Goal: Task Accomplishment & Management: Manage account settings

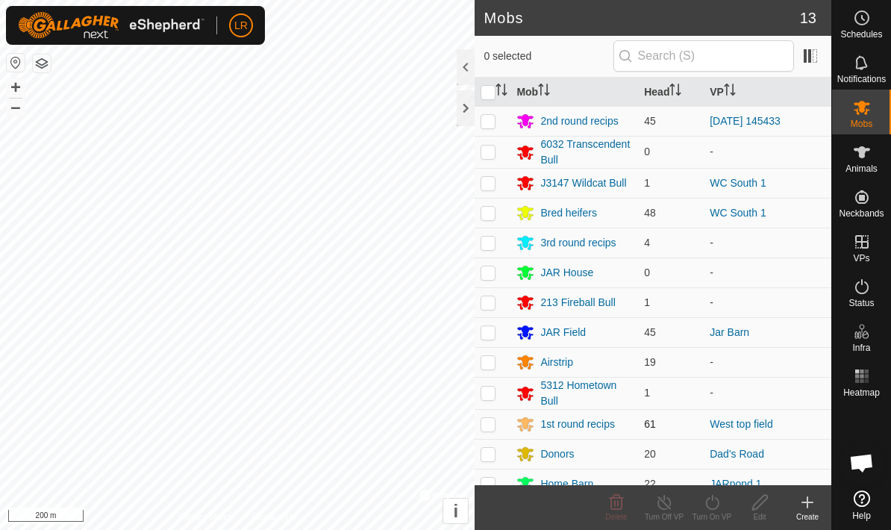
click at [484, 425] on p-checkbox at bounding box center [488, 424] width 15 height 12
checkbox input "true"
click at [708, 510] on icon at bounding box center [712, 502] width 19 height 18
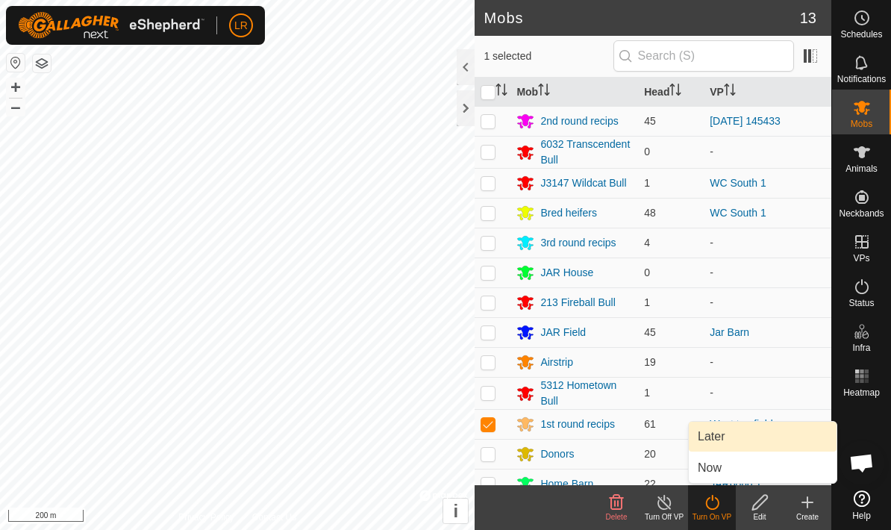
click at [731, 442] on link "Later" at bounding box center [763, 437] width 148 height 30
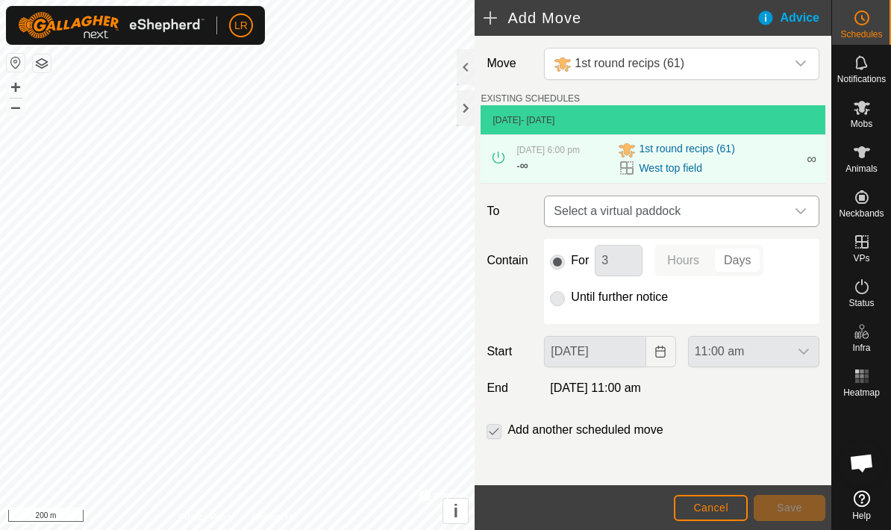
click at [749, 226] on span "Select a virtual paddock" at bounding box center [667, 211] width 238 height 30
click at [813, 166] on span "∞" at bounding box center [812, 159] width 10 height 15
click at [506, 180] on div "[DATE] 6:00 pm - ∞ 1st round recips (61) West top field ∞" at bounding box center [653, 159] width 333 height 48
click at [503, 160] on icon at bounding box center [499, 158] width 12 height 12
click at [877, 26] on div "Schedules" at bounding box center [861, 22] width 59 height 45
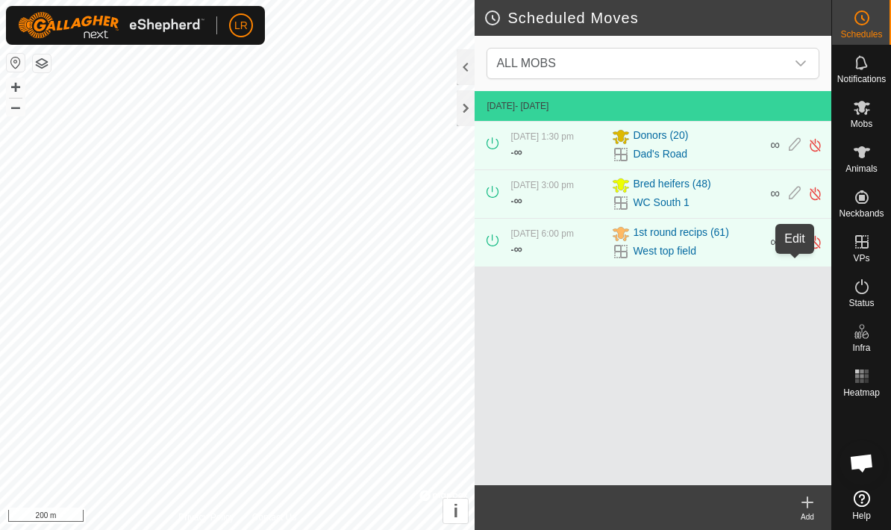
click at [791, 250] on icon at bounding box center [795, 242] width 12 height 16
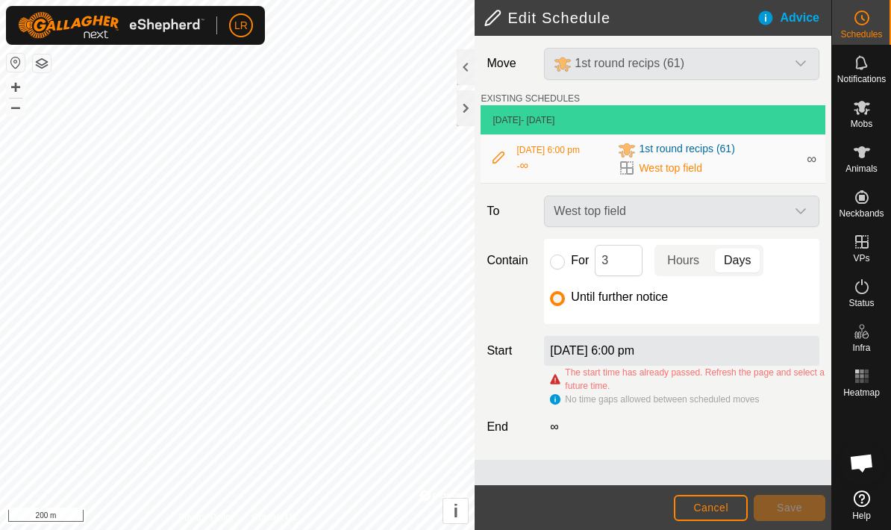
click at [727, 218] on div "West top field" at bounding box center [681, 211] width 287 height 31
click at [708, 362] on div "[DATE] 6:00 pm" at bounding box center [681, 351] width 275 height 30
click at [720, 154] on span "1st round recips (61)" at bounding box center [687, 150] width 96 height 18
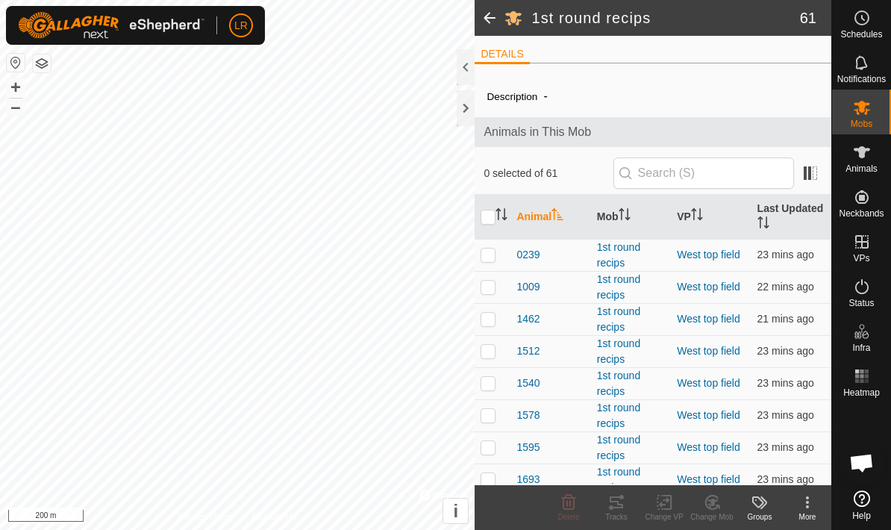
click at [490, 28] on span at bounding box center [490, 18] width 30 height 36
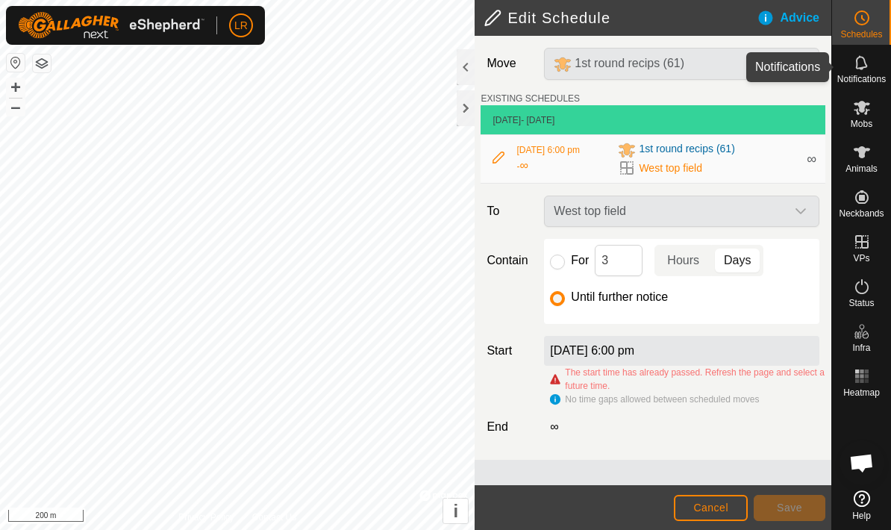
click at [859, 45] on div "Notifications" at bounding box center [861, 67] width 59 height 45
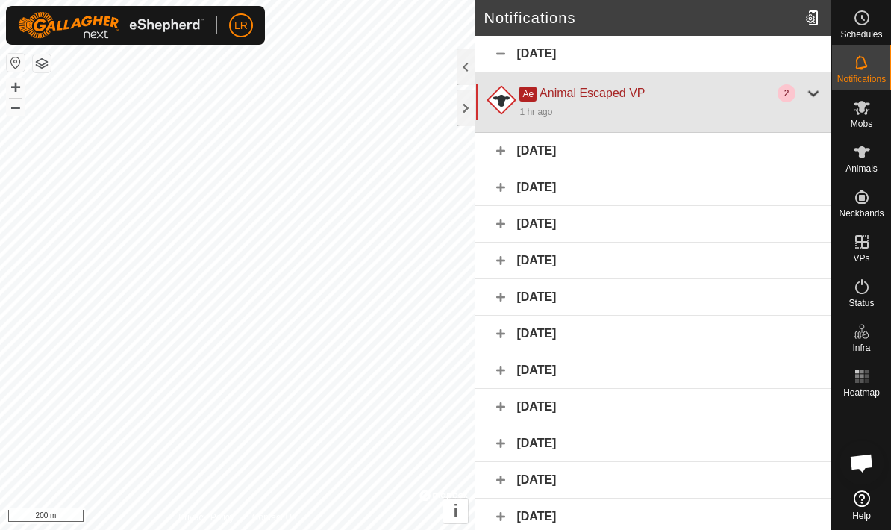
click at [816, 96] on div at bounding box center [814, 93] width 18 height 18
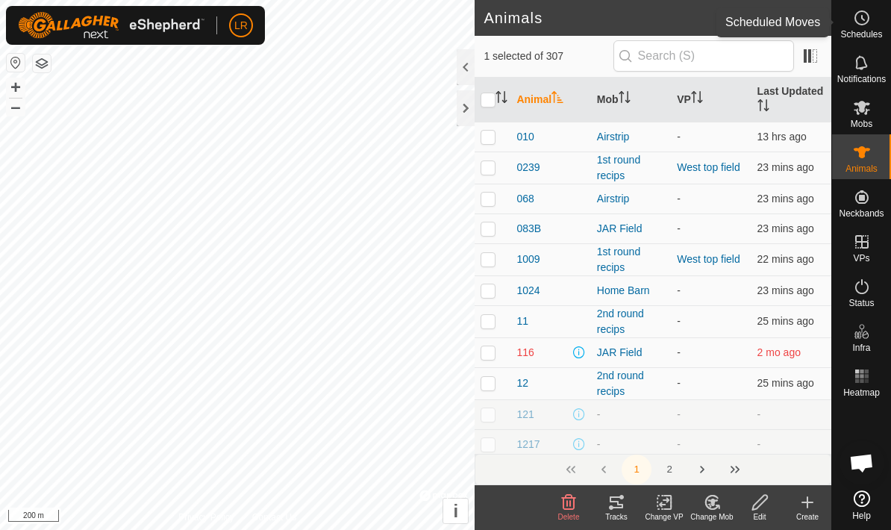
click at [874, 23] on es-schedule-vp-svg-icon at bounding box center [862, 18] width 27 height 24
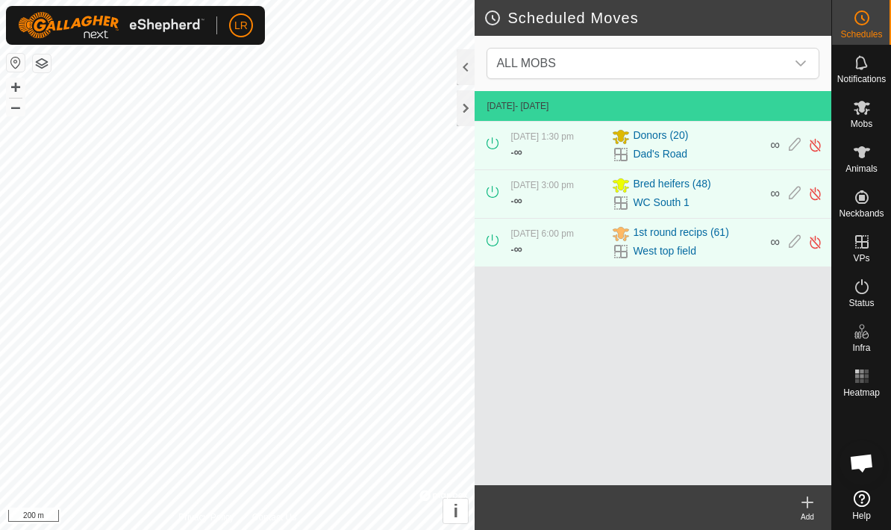
click at [818, 266] on div "[DATE] 6:00 pm - ∞ 1st round recips (61) West top field ∞" at bounding box center [653, 243] width 345 height 48
click at [811, 250] on img at bounding box center [815, 242] width 14 height 16
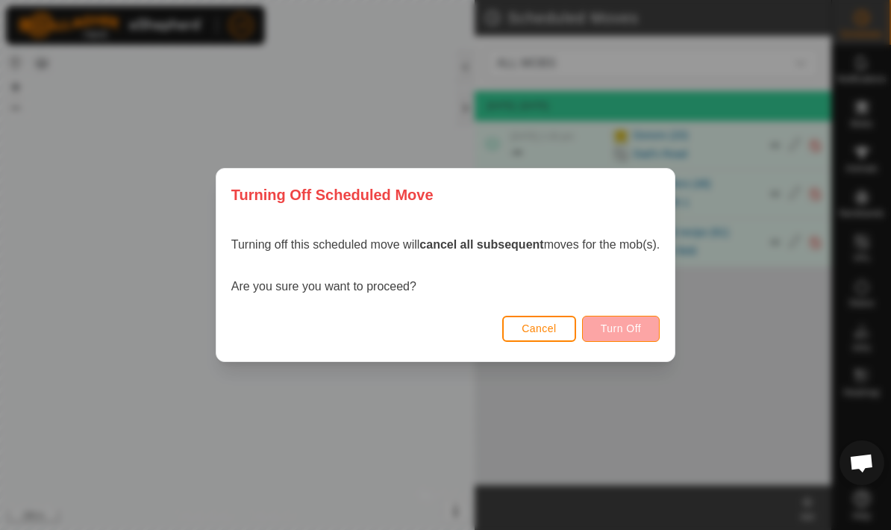
click at [602, 325] on button "Turn Off" at bounding box center [621, 329] width 78 height 26
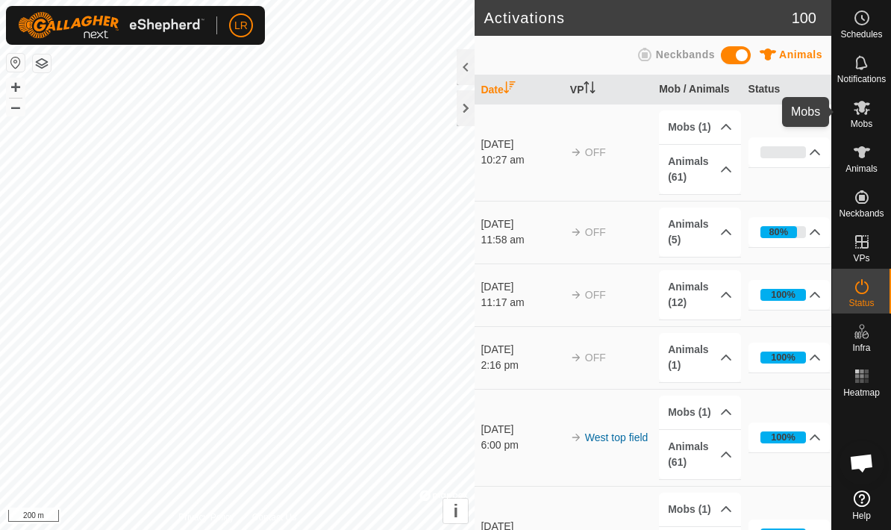
click at [861, 125] on span "Mobs" at bounding box center [862, 123] width 22 height 9
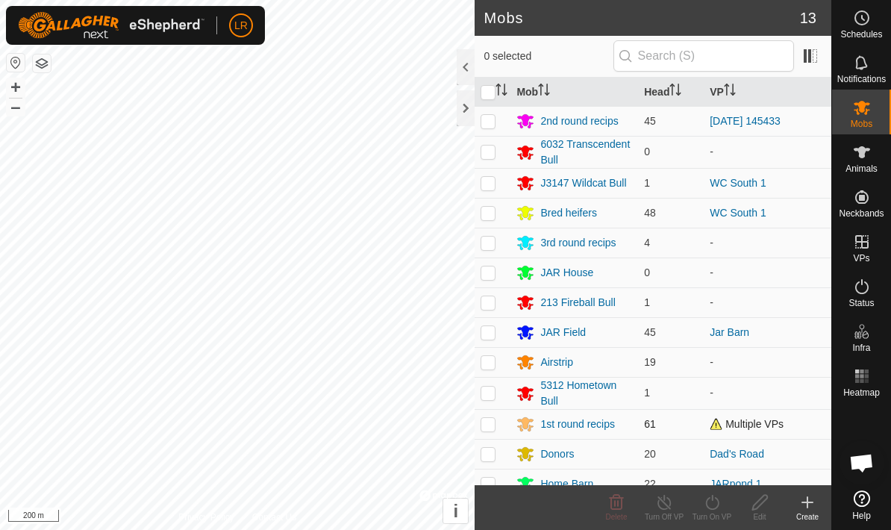
click at [492, 430] on p-checkbox at bounding box center [488, 424] width 15 height 12
checkbox input "true"
click at [711, 515] on div "Turn On VP" at bounding box center [712, 516] width 48 height 11
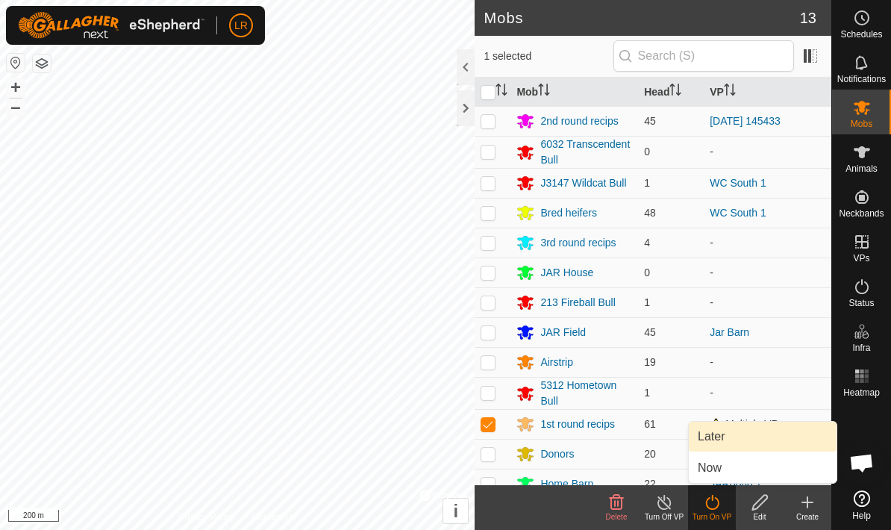
click at [729, 445] on link "Later" at bounding box center [763, 437] width 148 height 30
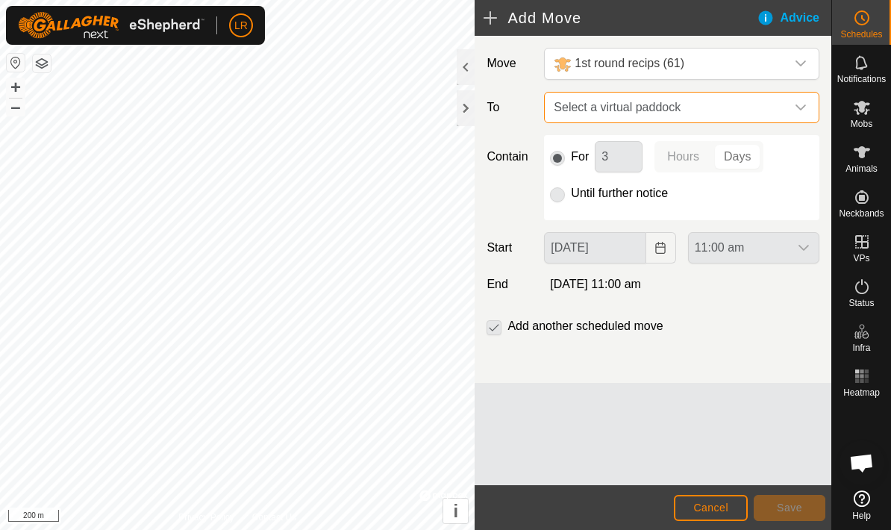
click at [746, 122] on span "Select a virtual paddock" at bounding box center [667, 108] width 238 height 30
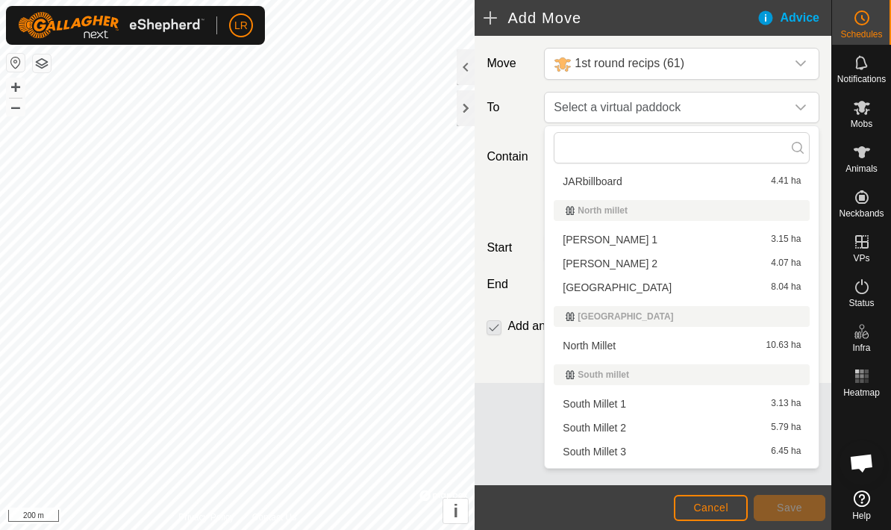
scroll to position [793, 0]
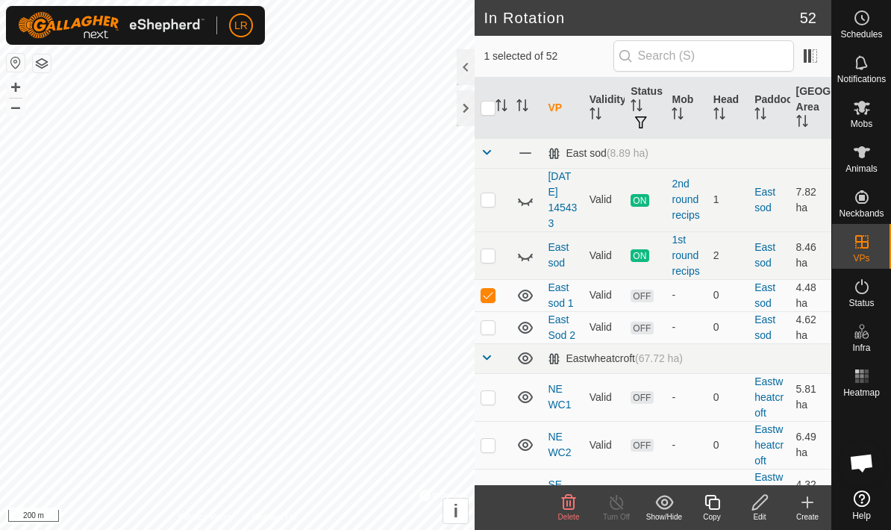
checkbox input "false"
checkbox input "true"
checkbox input "false"
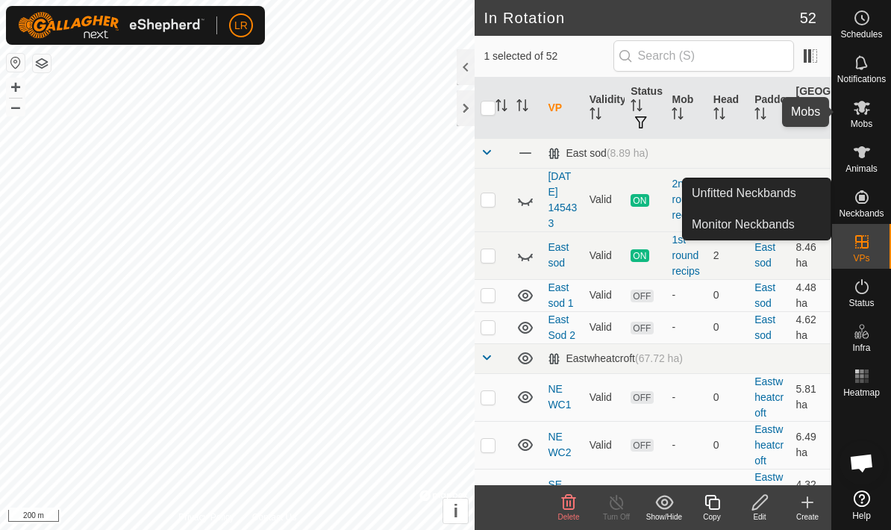
click at [866, 107] on icon at bounding box center [862, 108] width 18 height 18
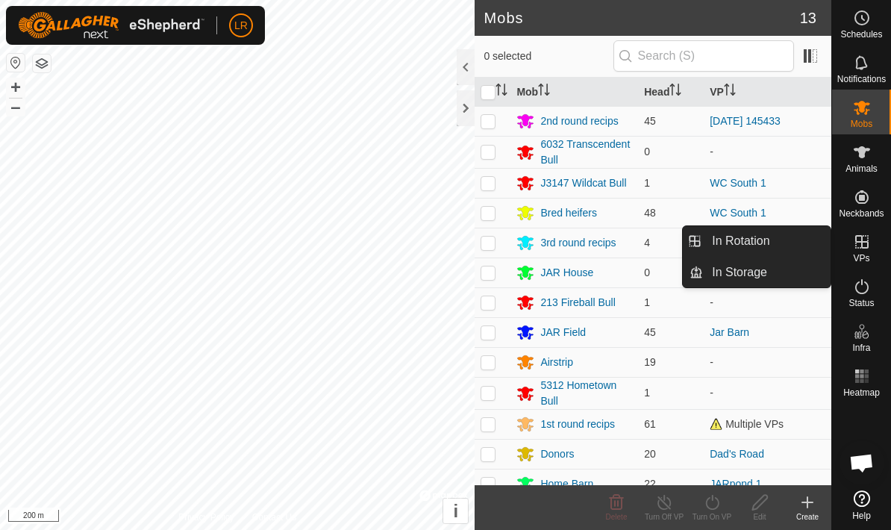
click at [862, 251] on es-virtualpaddocks-svg-icon at bounding box center [862, 242] width 27 height 24
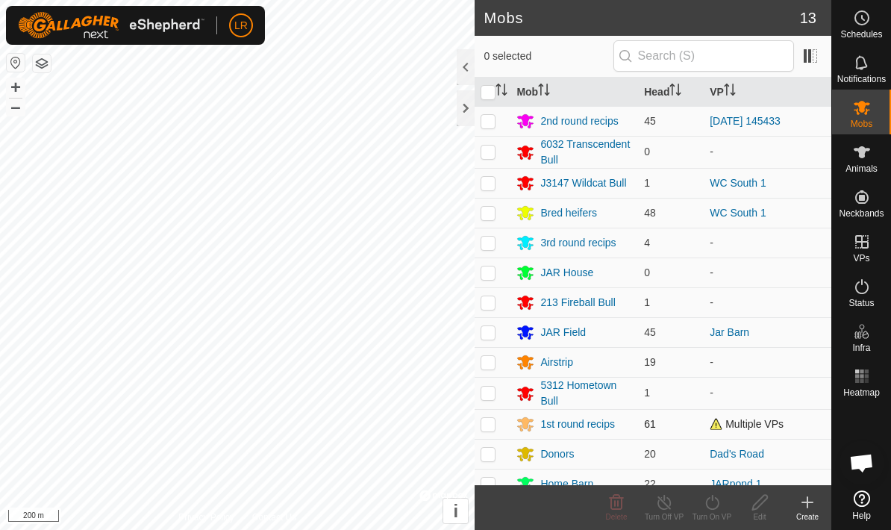
click at [485, 426] on p-checkbox at bounding box center [488, 424] width 15 height 12
checkbox input "true"
click at [715, 507] on icon at bounding box center [712, 502] width 19 height 18
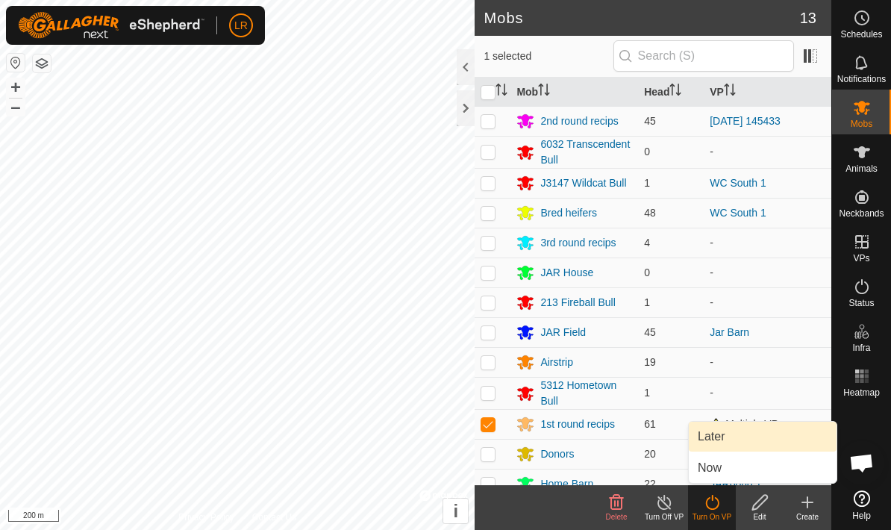
click at [719, 440] on link "Later" at bounding box center [763, 437] width 148 height 30
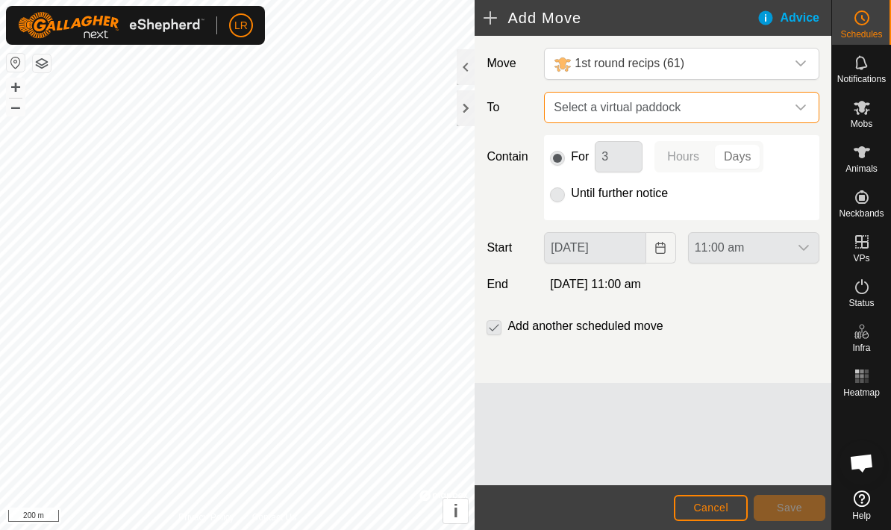
click at [693, 109] on span "Select a virtual paddock" at bounding box center [667, 108] width 238 height 30
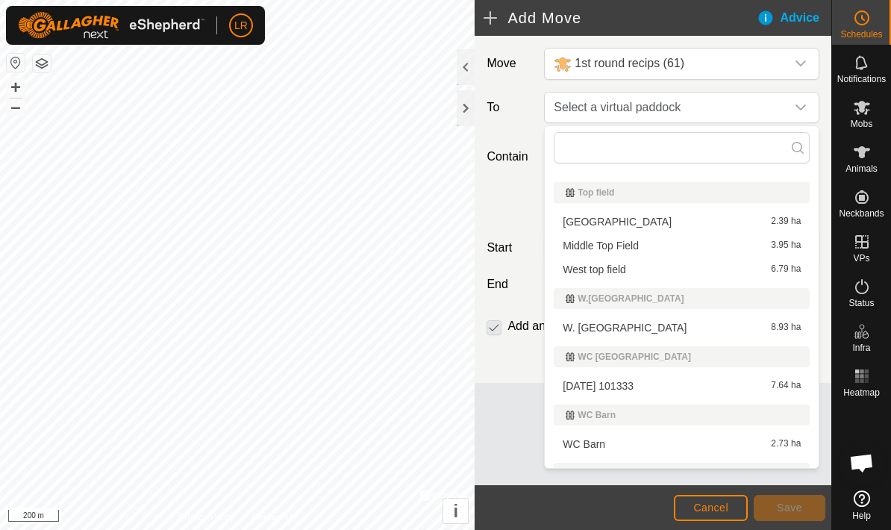
scroll to position [1077, 0]
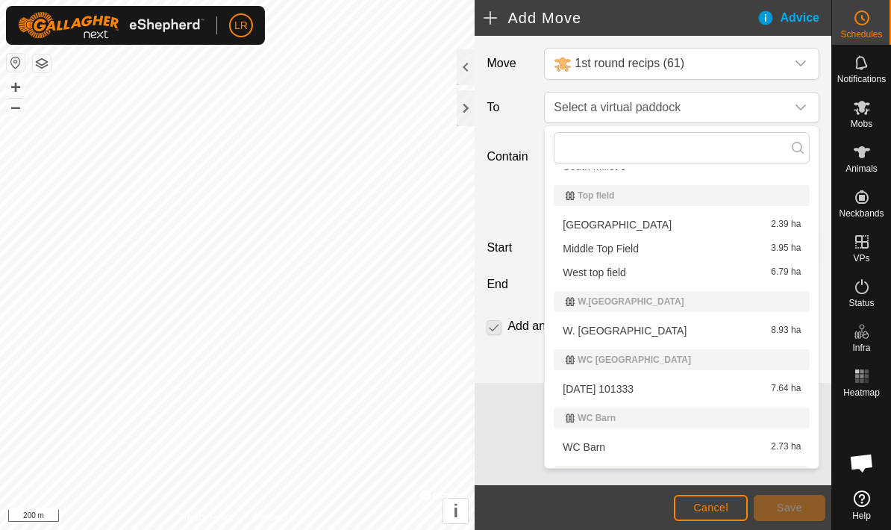
click at [627, 246] on li "Middle Top Field 3.95 ha" at bounding box center [682, 248] width 256 height 22
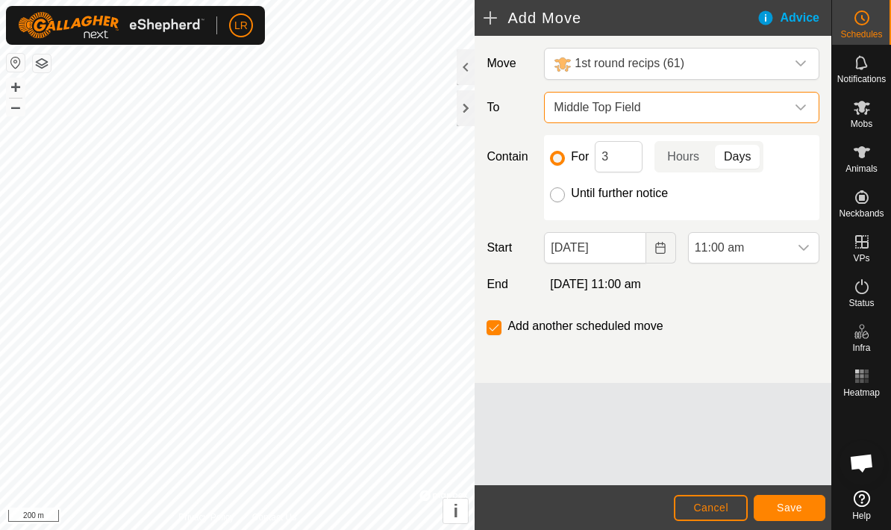
click at [559, 195] on input "Until further notice" at bounding box center [557, 194] width 15 height 15
radio input "true"
checkbox input "false"
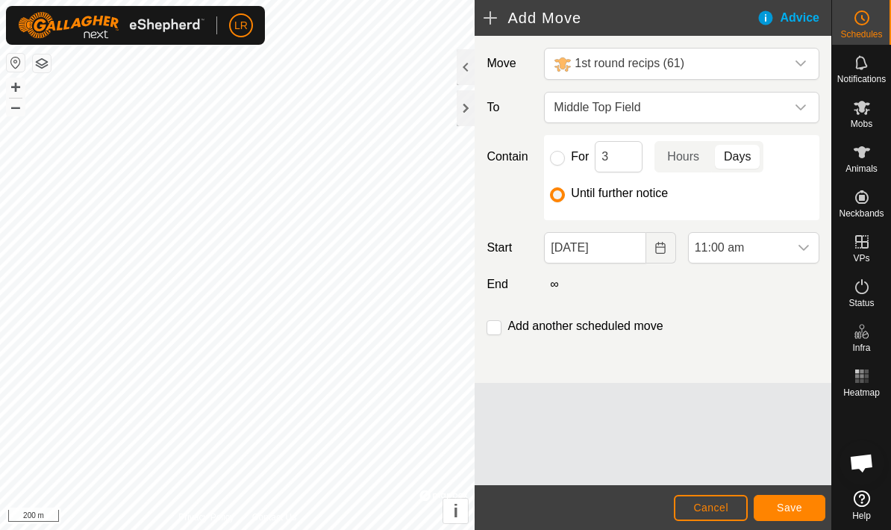
click at [806, 513] on button "Save" at bounding box center [790, 508] width 72 height 26
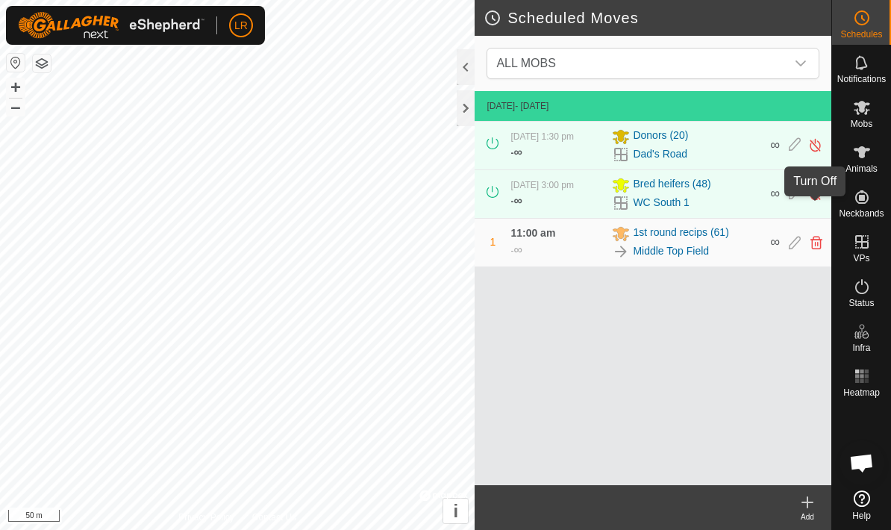
click at [813, 202] on img at bounding box center [815, 194] width 14 height 16
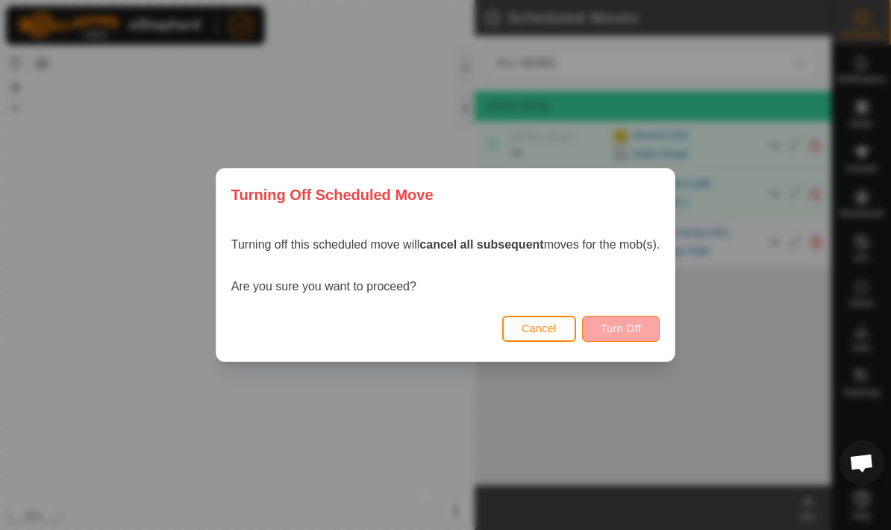
click at [625, 322] on span "Turn Off" at bounding box center [621, 328] width 41 height 12
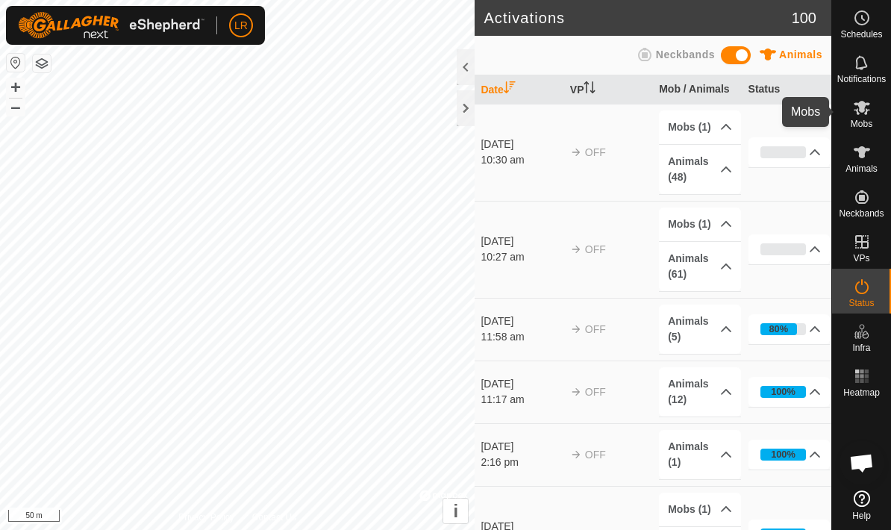
click at [868, 105] on icon at bounding box center [862, 108] width 16 height 14
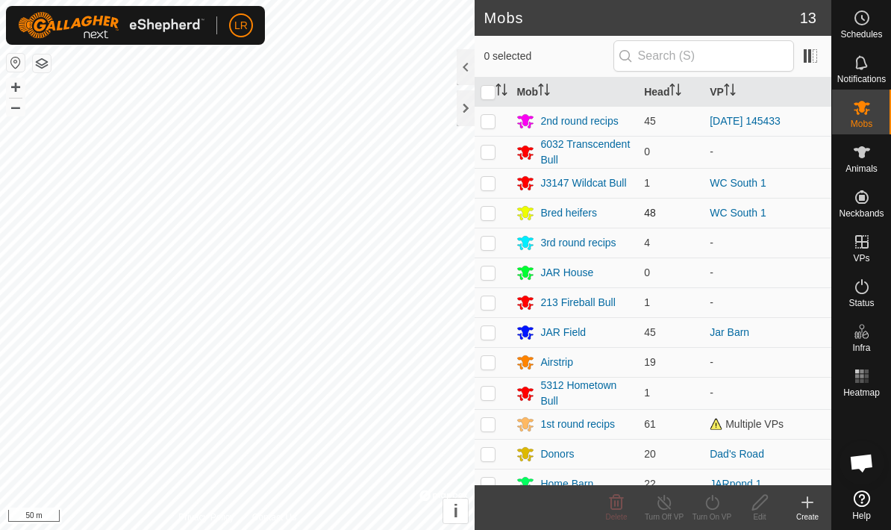
click at [492, 214] on p-checkbox at bounding box center [488, 213] width 15 height 12
checkbox input "true"
click at [488, 187] on p-checkbox at bounding box center [488, 183] width 15 height 12
click at [485, 187] on p-checkbox at bounding box center [488, 183] width 15 height 12
checkbox input "false"
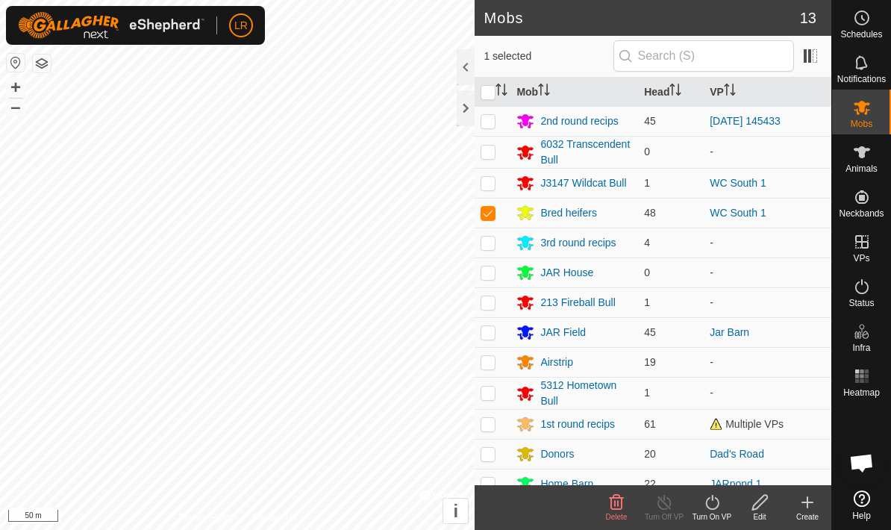
click at [705, 506] on icon at bounding box center [712, 502] width 19 height 18
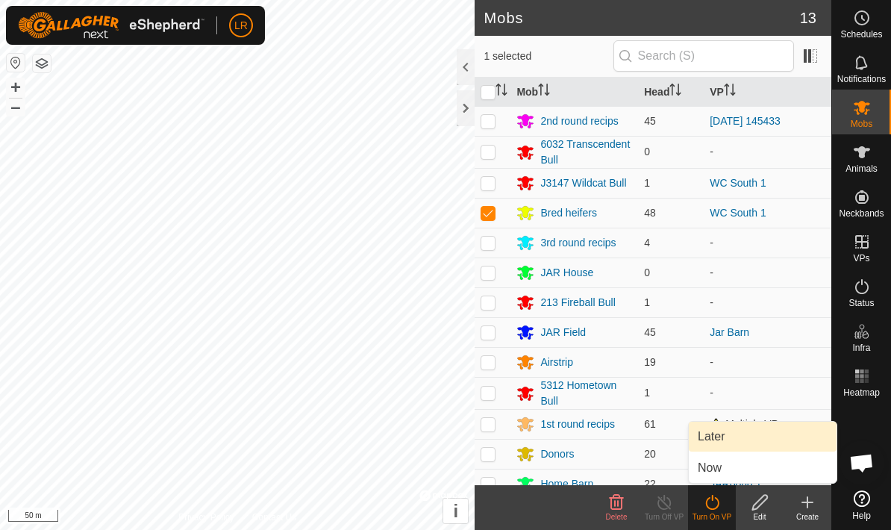
click at [719, 436] on link "Later" at bounding box center [763, 437] width 148 height 30
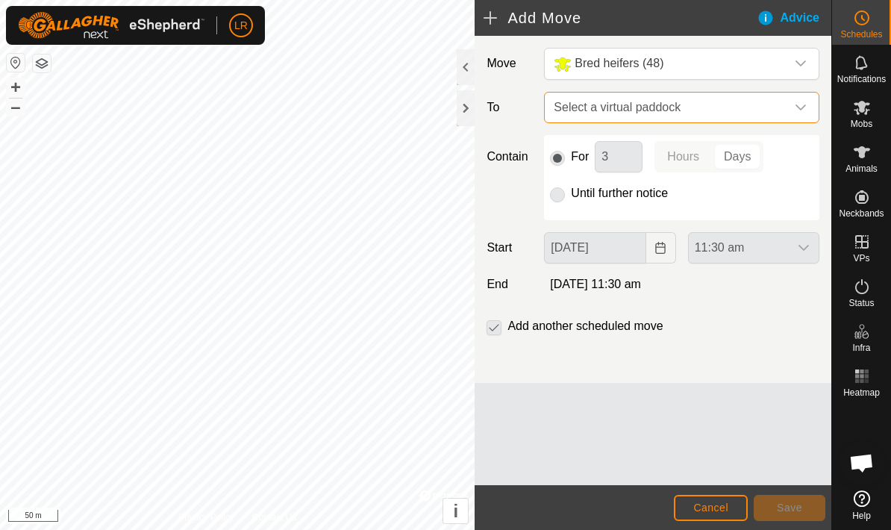
click at [634, 113] on span "Select a virtual paddock" at bounding box center [667, 108] width 238 height 30
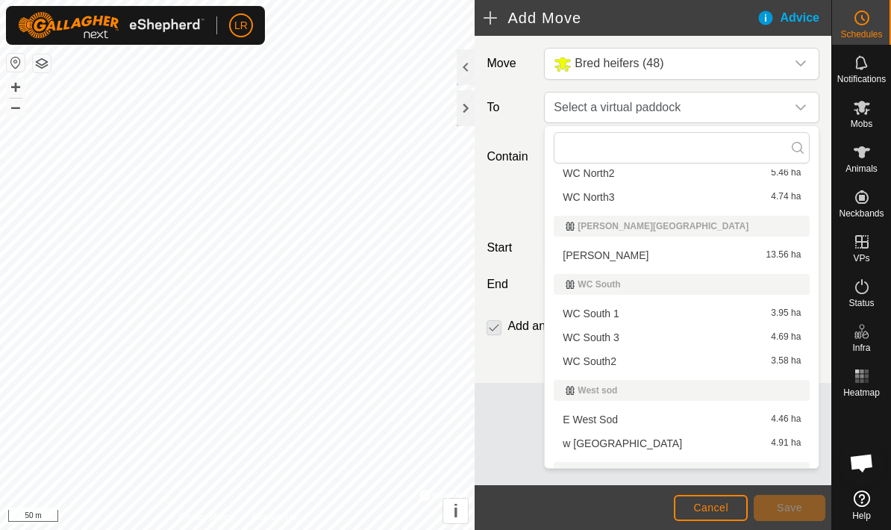
scroll to position [1434, 0]
click at [615, 359] on li "WC South2 3.58 ha" at bounding box center [682, 360] width 256 height 22
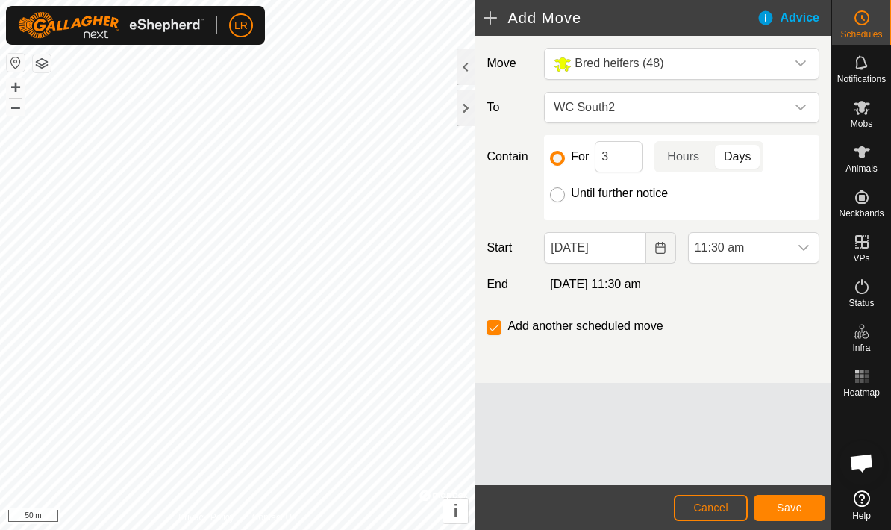
click at [562, 196] on input "Until further notice" at bounding box center [557, 194] width 15 height 15
radio input "true"
checkbox input "false"
click at [800, 507] on span "Save" at bounding box center [789, 508] width 25 height 12
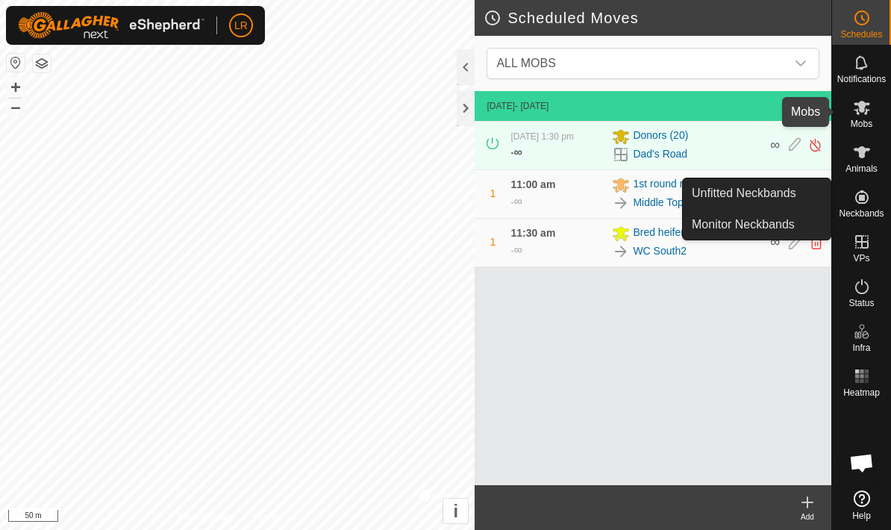
click at [859, 128] on span "Mobs" at bounding box center [862, 123] width 22 height 9
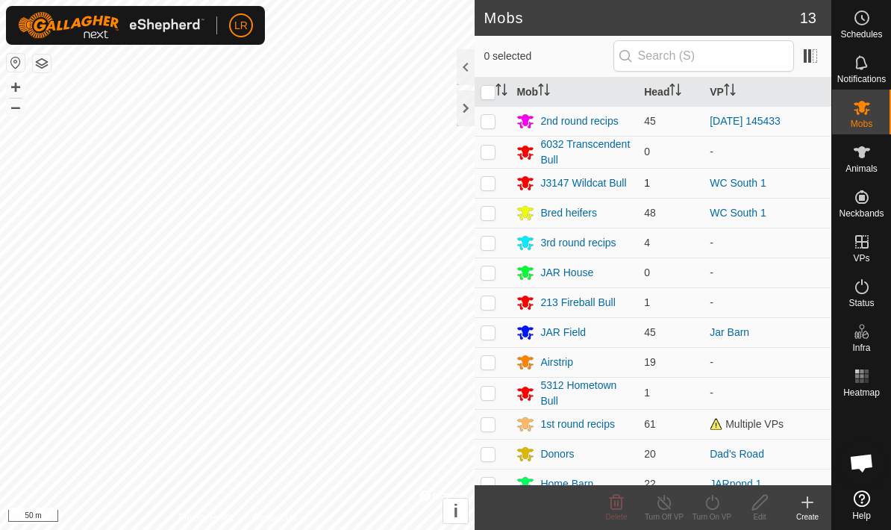
click at [486, 181] on p-checkbox at bounding box center [488, 183] width 15 height 12
checkbox input "true"
click at [703, 513] on div "Turn On VP" at bounding box center [712, 516] width 48 height 11
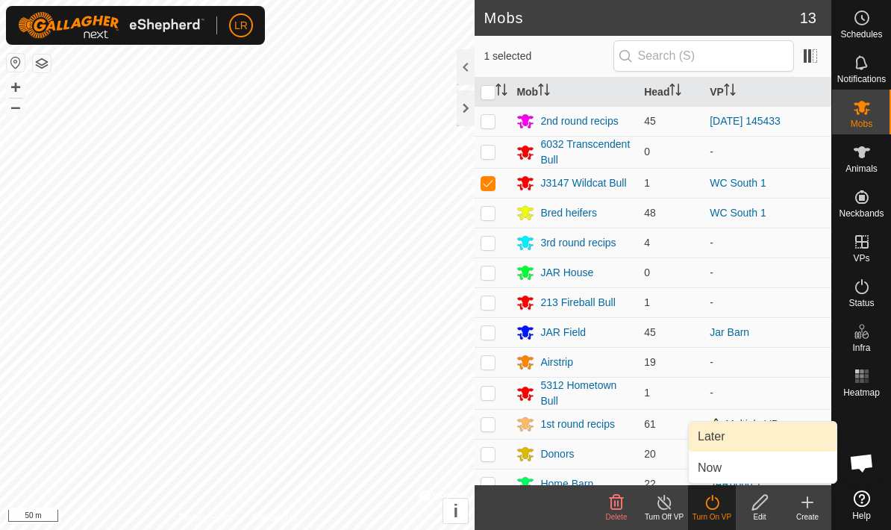
click at [753, 440] on link "Later" at bounding box center [763, 437] width 148 height 30
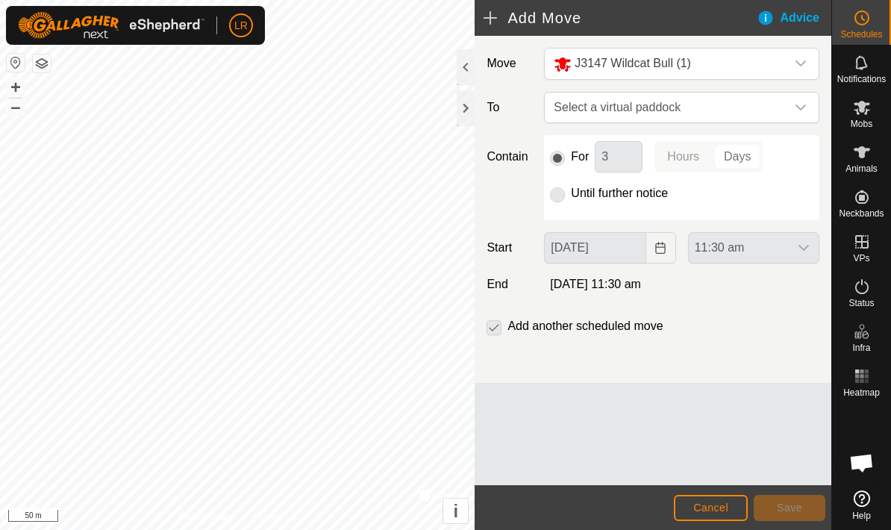
click at [622, 125] on div "Move J3147 Wildcat Bull (1) To Select a virtual paddock Contain For 3 Hours Day…" at bounding box center [653, 209] width 357 height 347
click at [621, 115] on span "Select a virtual paddock" at bounding box center [667, 108] width 238 height 30
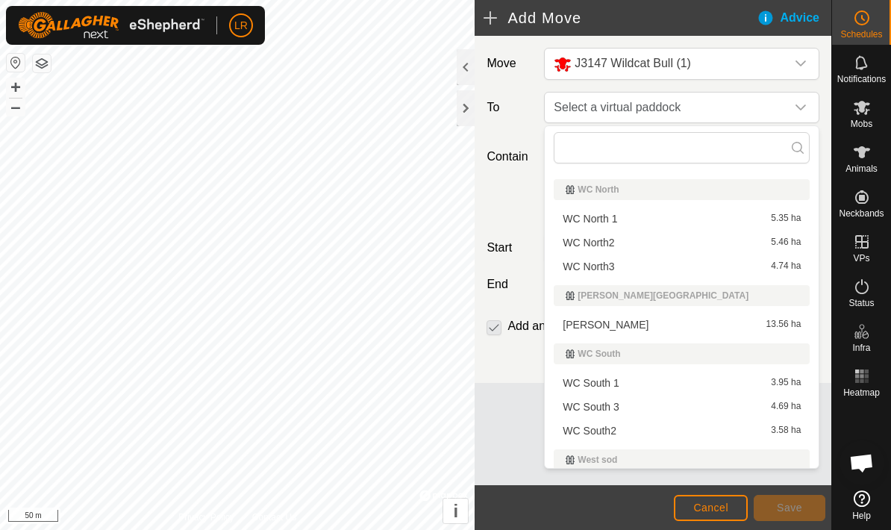
scroll to position [1404, 0]
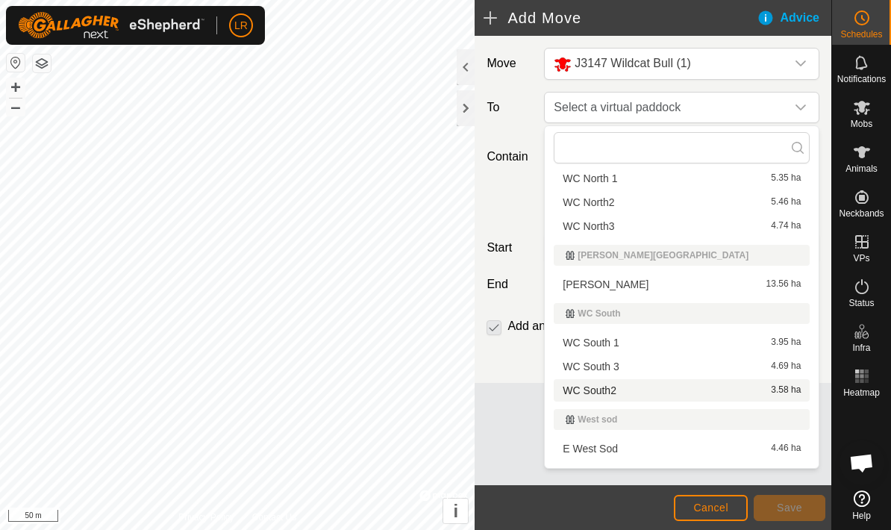
click at [598, 391] on li "WC South2 3.58 ha" at bounding box center [682, 390] width 256 height 22
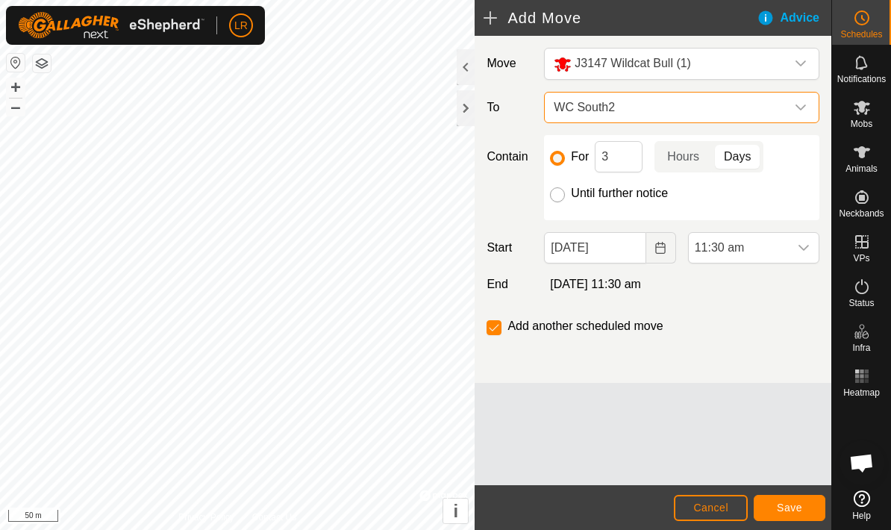
click at [560, 194] on input "Until further notice" at bounding box center [557, 194] width 15 height 15
radio input "true"
checkbox input "false"
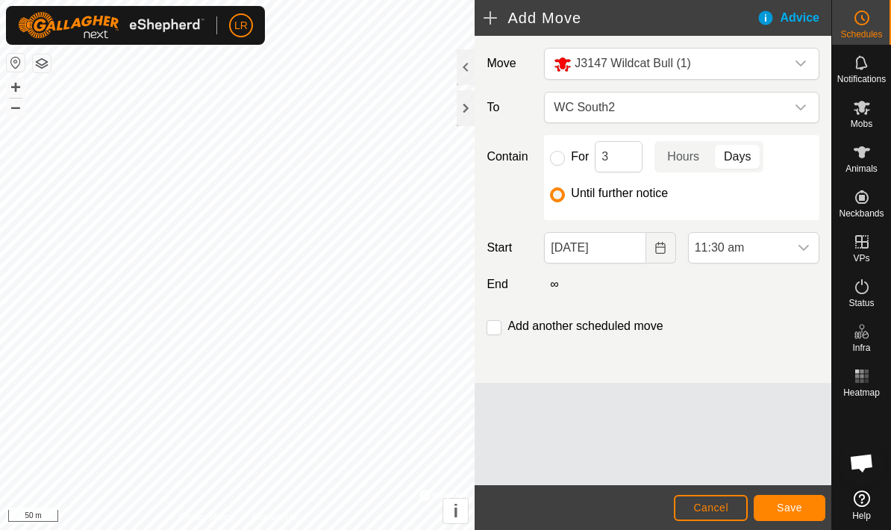
click at [794, 505] on span "Save" at bounding box center [789, 508] width 25 height 12
